Goal: Check status: Check status

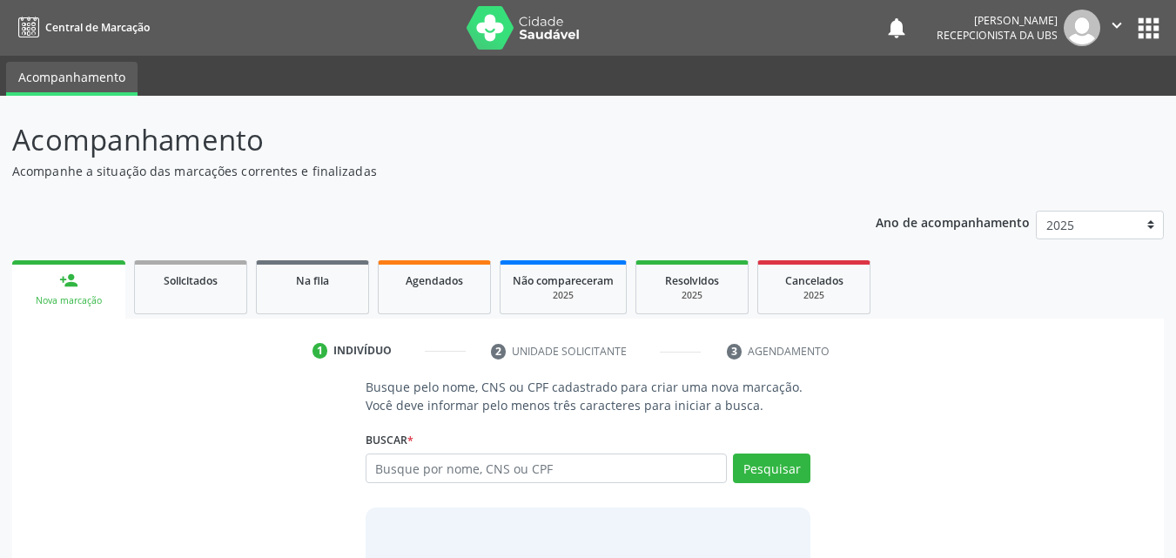
click at [574, 475] on input "text" at bounding box center [546, 468] width 362 height 30
type input "898003702508505"
click at [795, 458] on button "Pesquisar" at bounding box center [771, 468] width 77 height 30
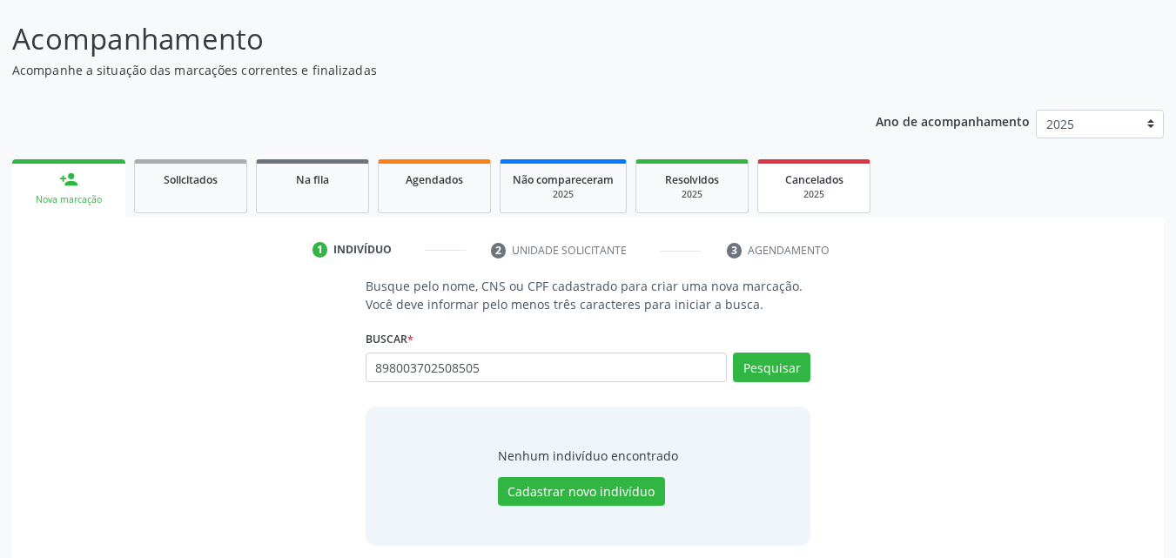
scroll to position [113, 0]
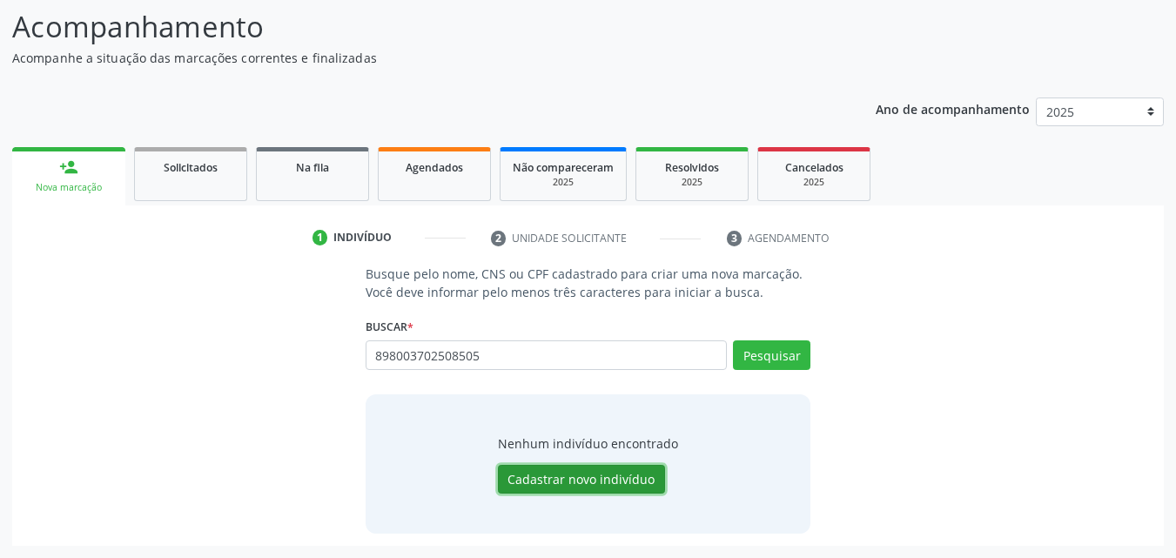
click at [623, 484] on button "Cadastrar novo indivíduo" at bounding box center [581, 480] width 167 height 30
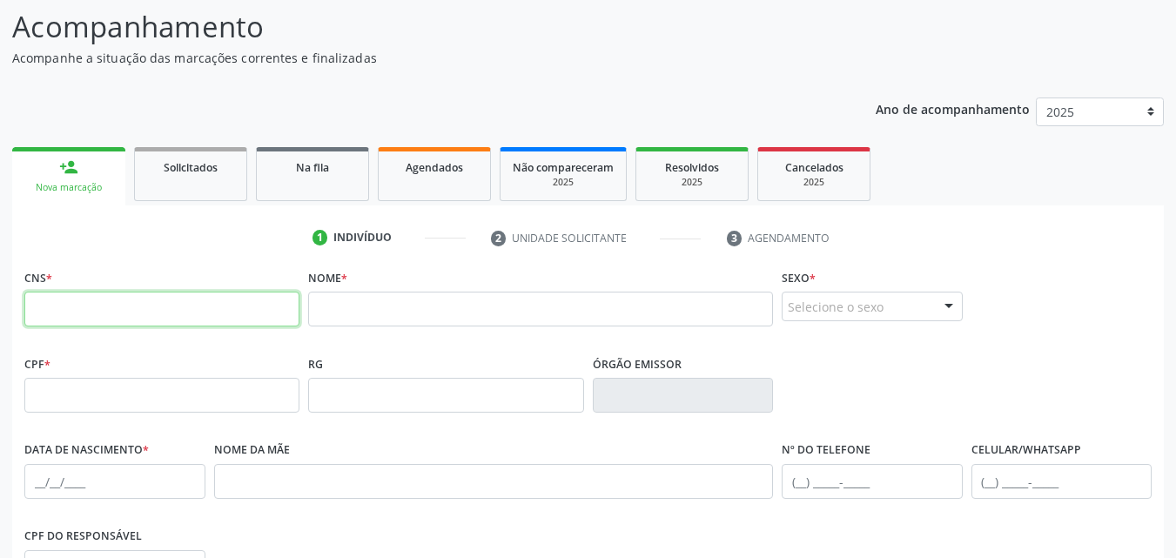
click at [102, 308] on input "text" at bounding box center [161, 309] width 275 height 35
type input "898 0037 0250 8505"
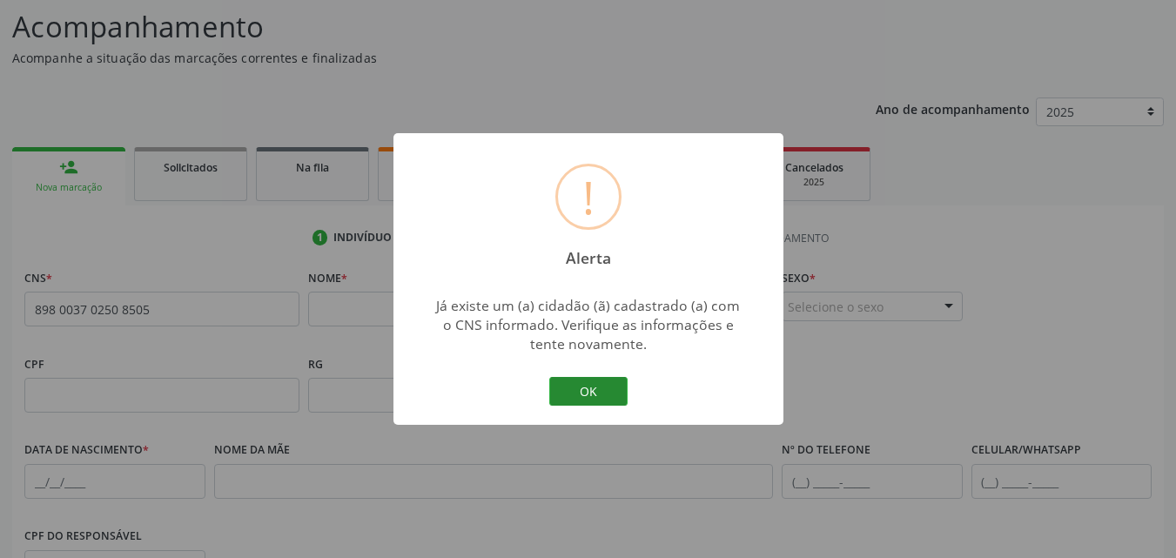
click at [606, 396] on button "OK" at bounding box center [588, 392] width 78 height 30
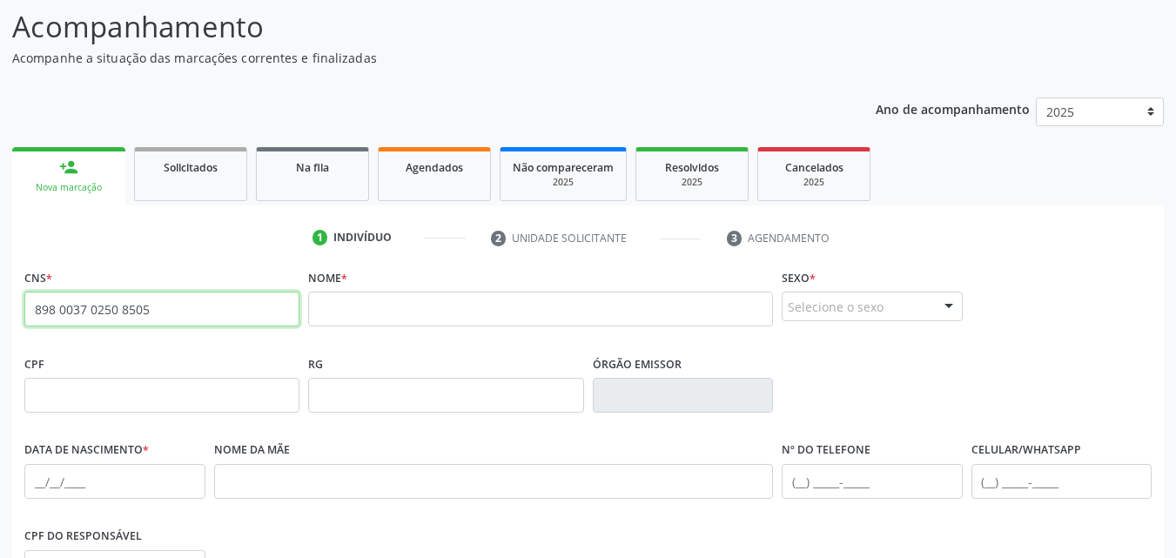
drag, startPoint x: 192, startPoint y: 310, endPoint x: 4, endPoint y: 314, distance: 188.0
click at [4, 314] on div "Acompanhamento Acompanhe a situação das marcações correntes e finalizadas Relat…" at bounding box center [588, 407] width 1176 height 848
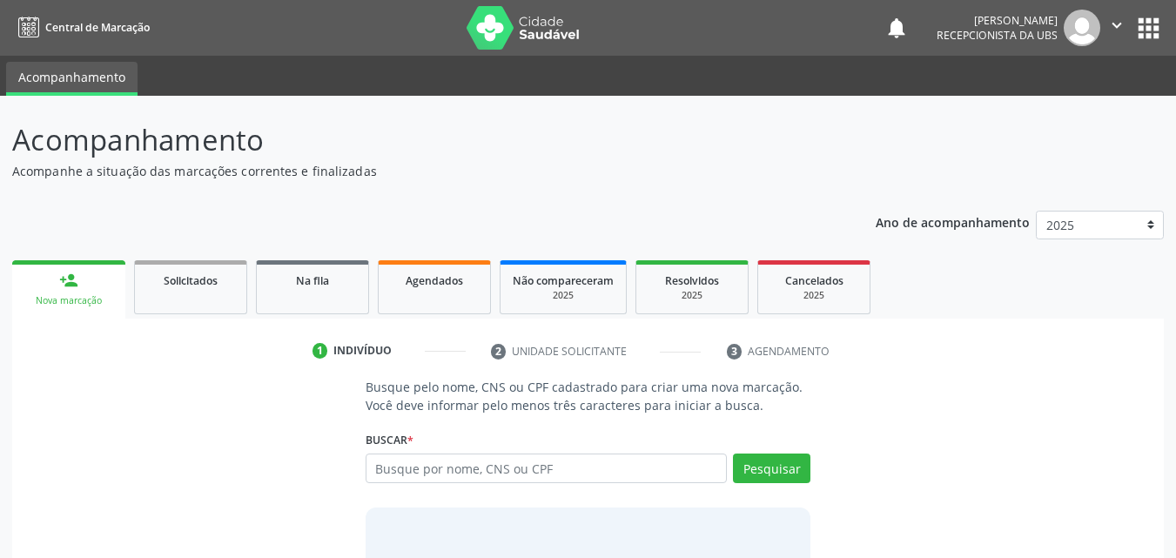
click at [502, 476] on input "text" at bounding box center [546, 468] width 362 height 30
type input "898003702508505"
click at [789, 480] on button "Pesquisar" at bounding box center [771, 468] width 77 height 30
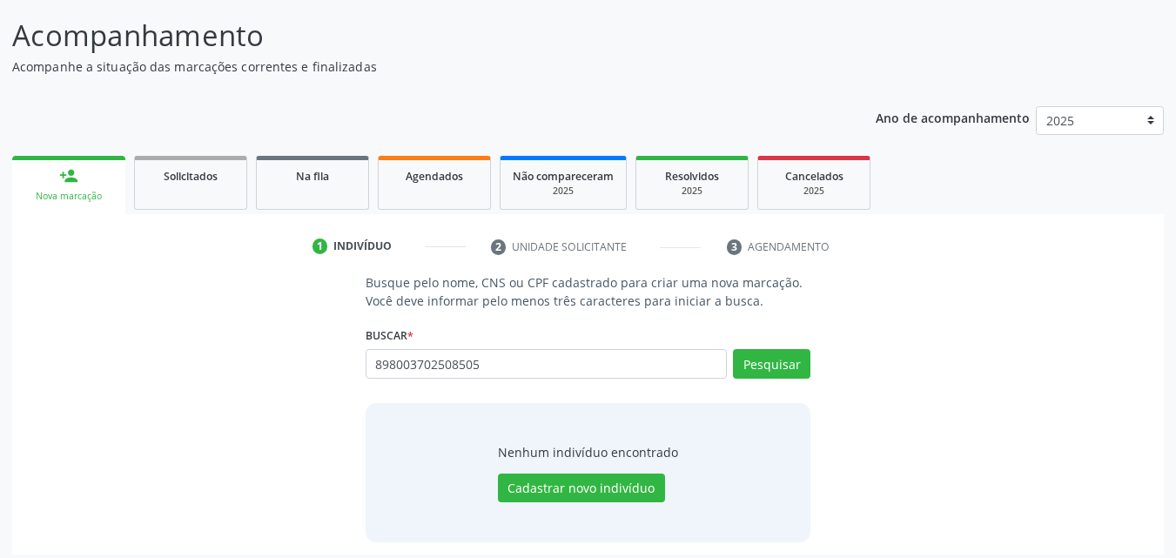
scroll to position [113, 0]
